Goal: Task Accomplishment & Management: Manage account settings

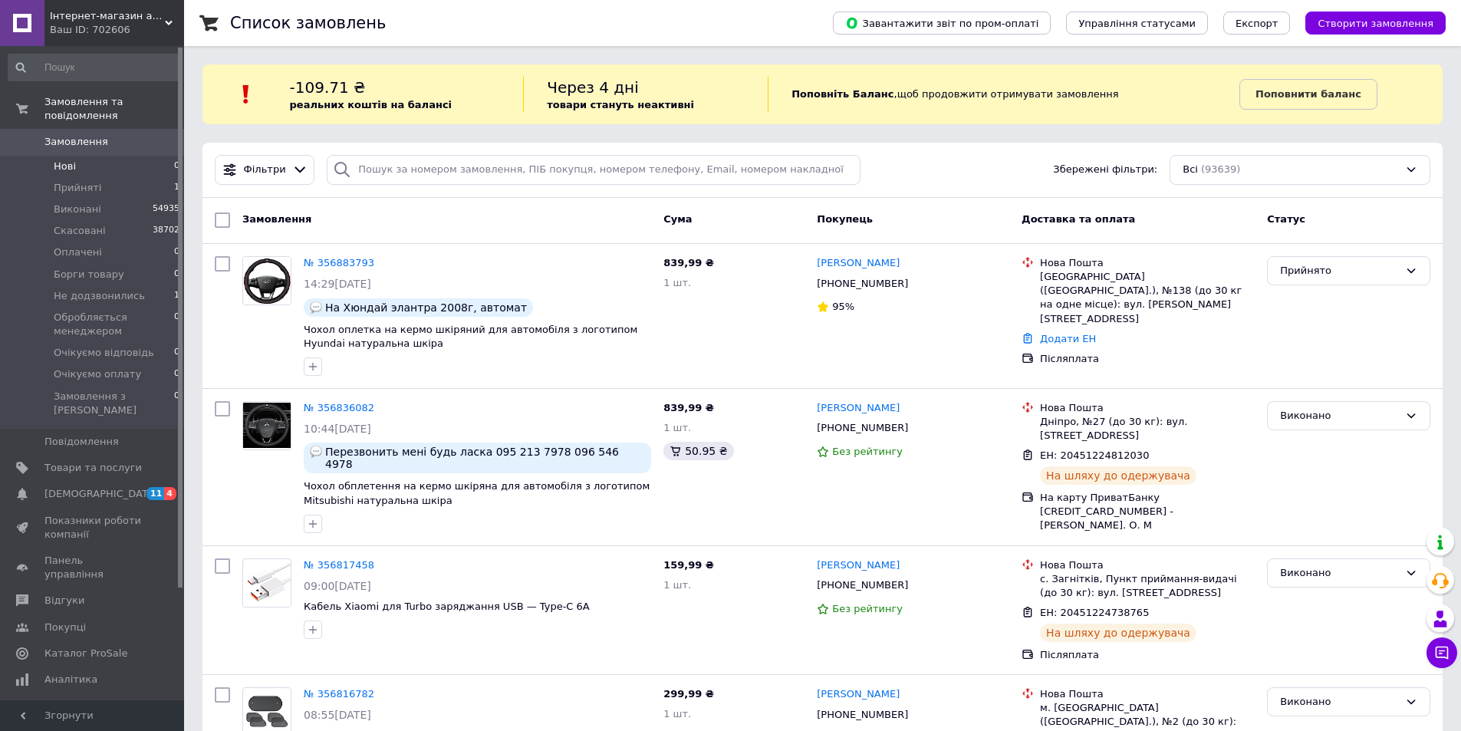
click at [65, 160] on span "Нові" at bounding box center [65, 167] width 22 height 14
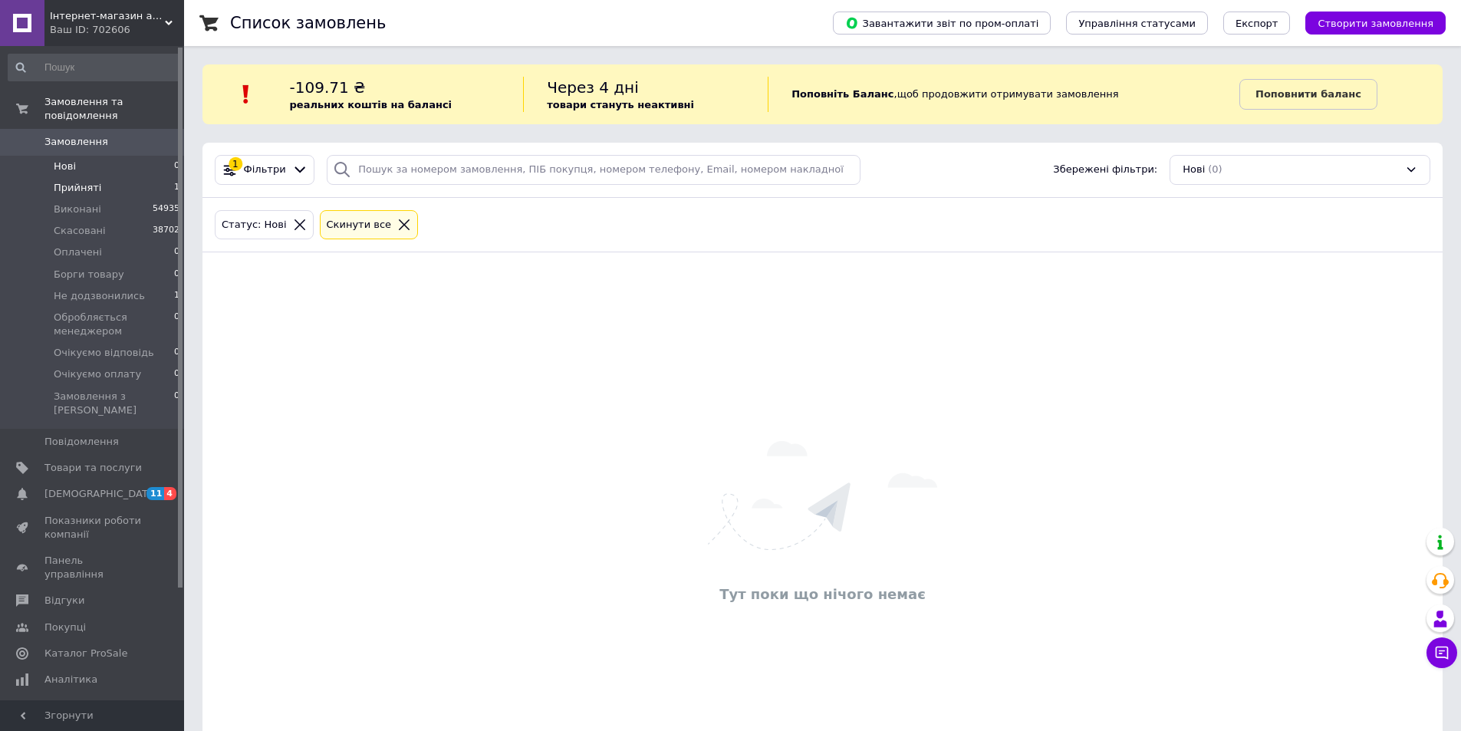
click at [73, 181] on span "Прийняті" at bounding box center [78, 188] width 48 height 14
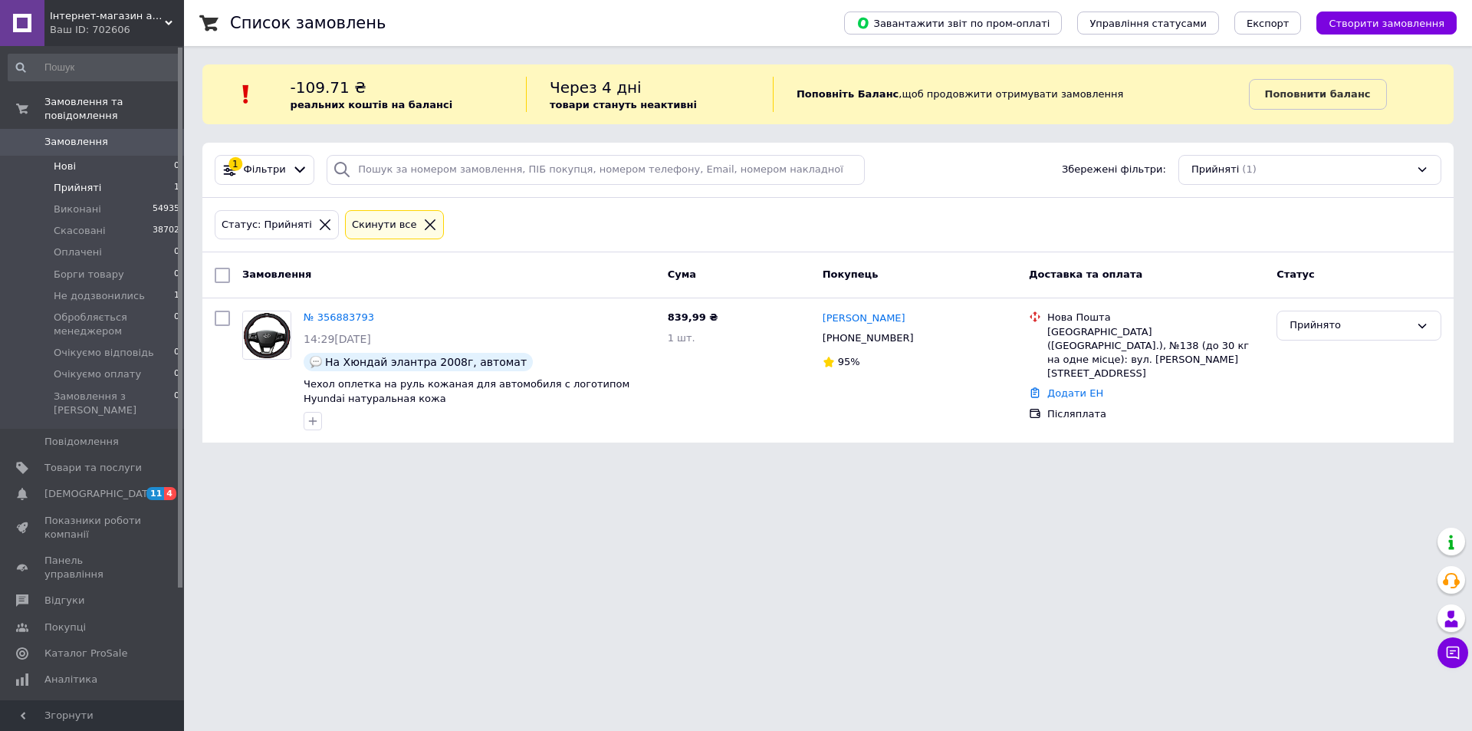
click at [72, 160] on span "Нові" at bounding box center [65, 167] width 22 height 14
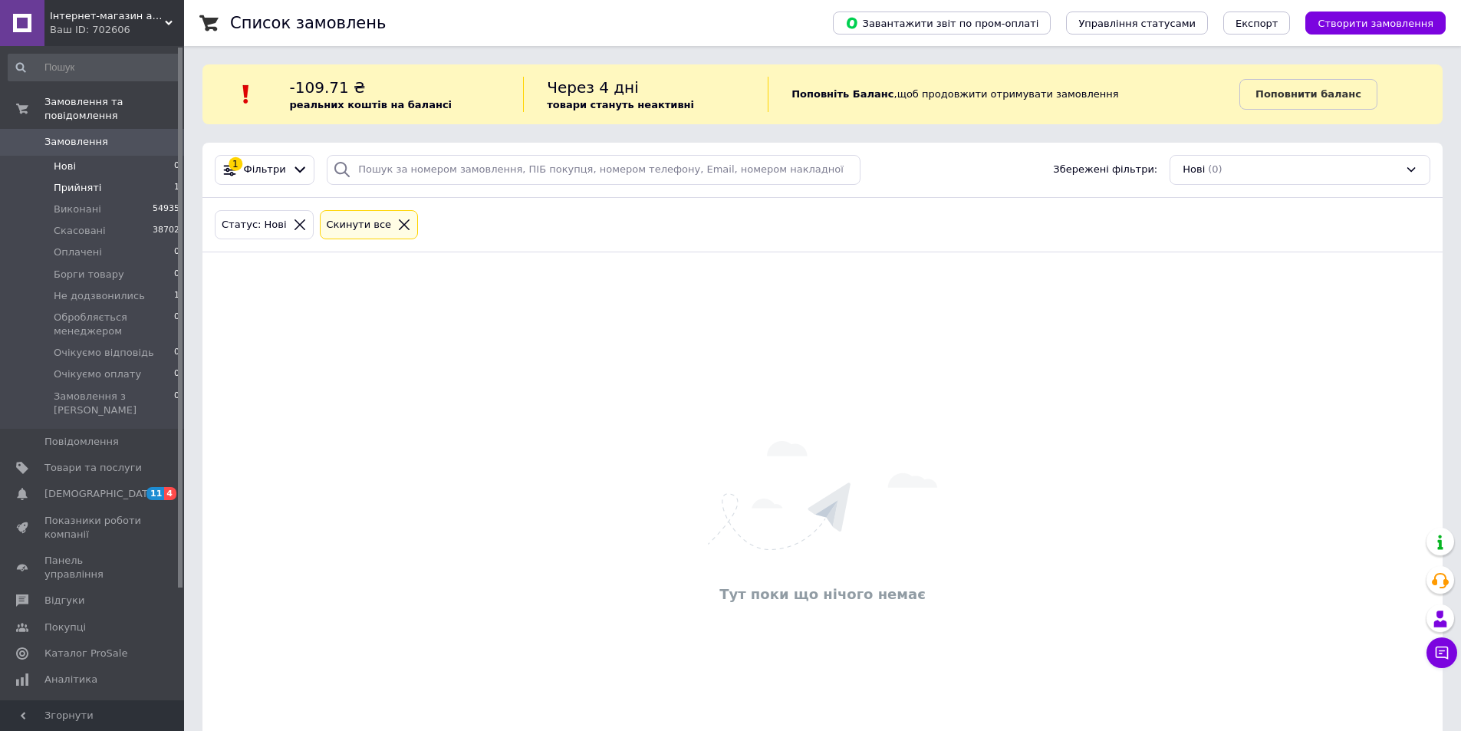
click at [80, 181] on span "Прийняті" at bounding box center [78, 188] width 48 height 14
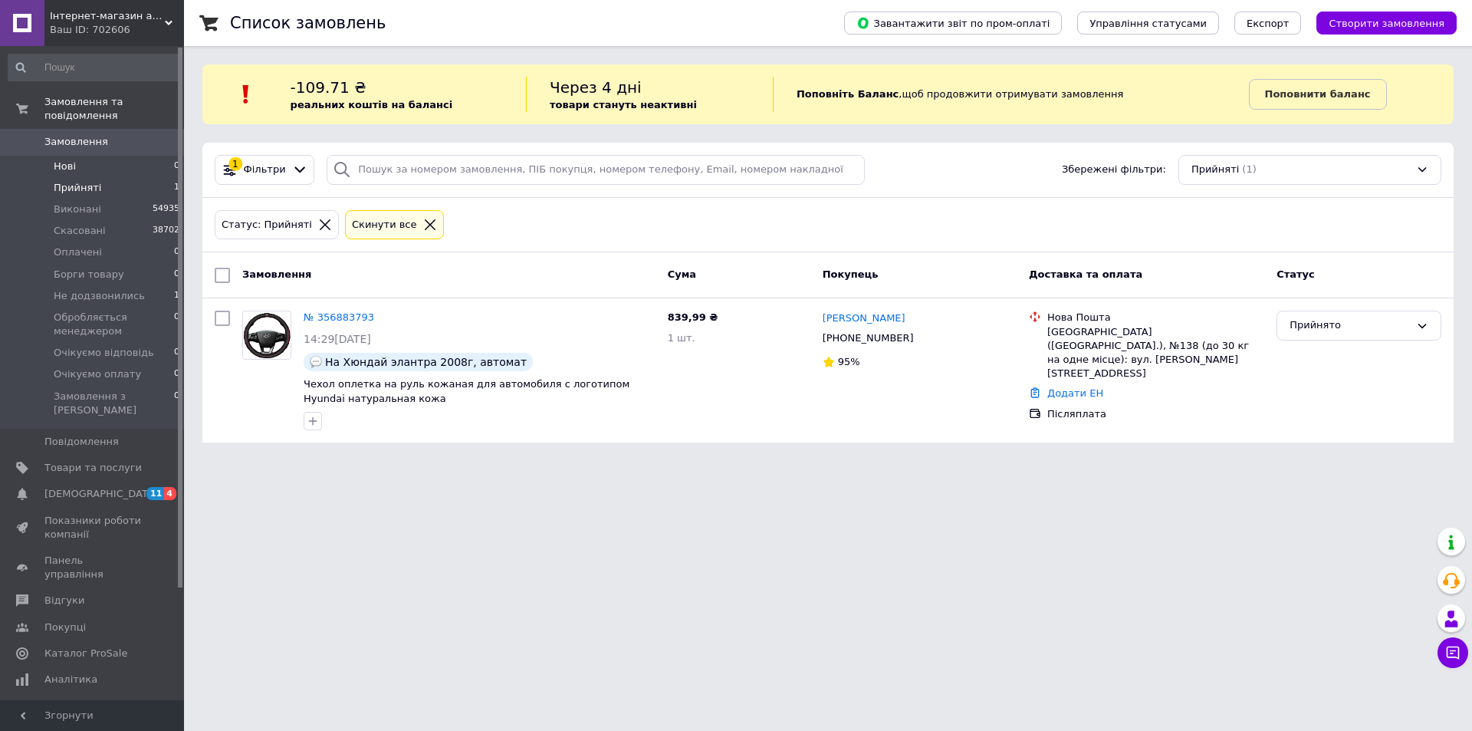
click at [74, 160] on span "Нові" at bounding box center [65, 167] width 22 height 14
